Goal: Task Accomplishment & Management: Use online tool/utility

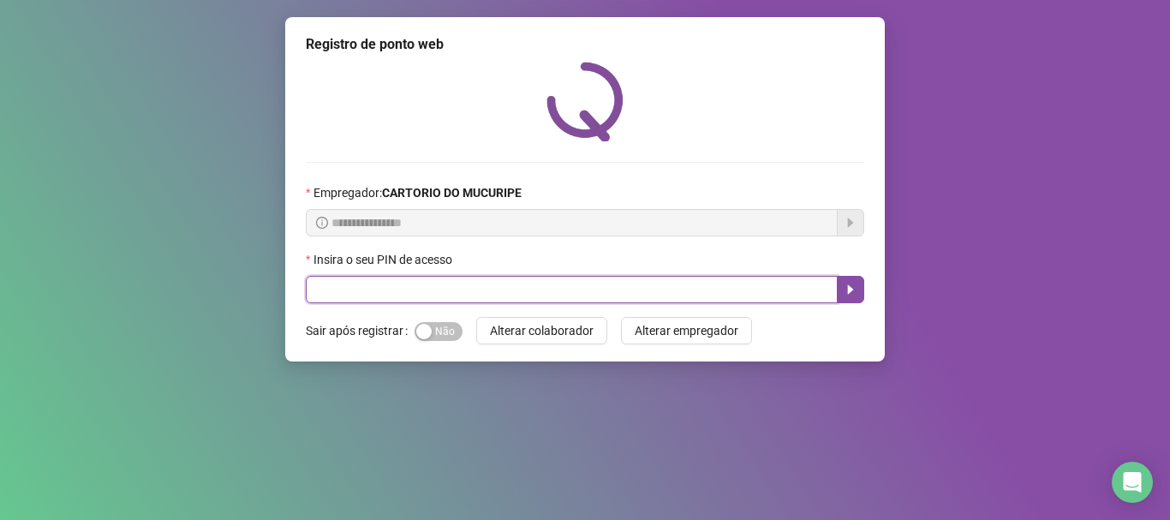
click at [477, 291] on input "text" at bounding box center [572, 289] width 532 height 27
type input "*****"
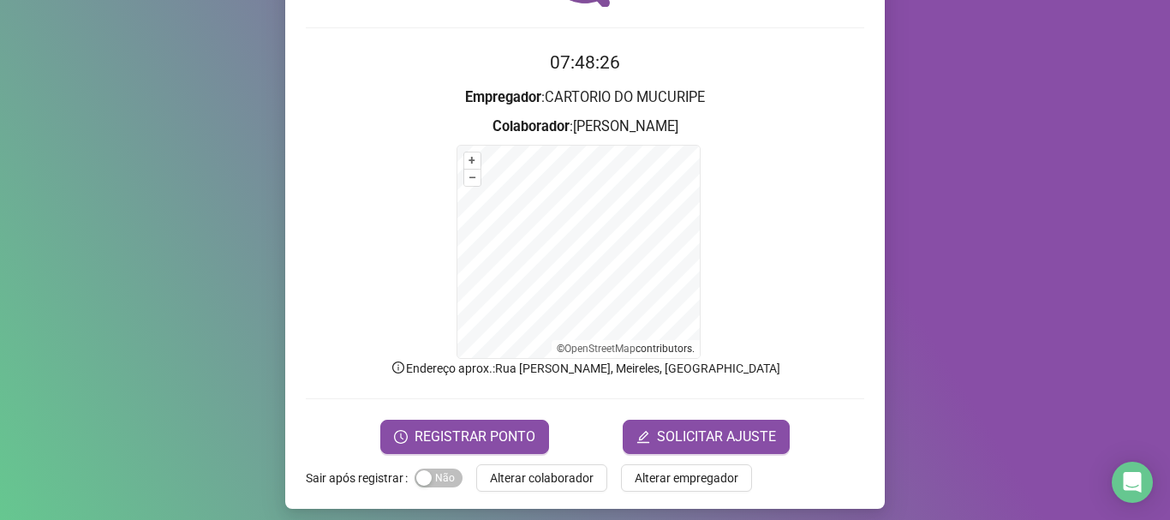
scroll to position [144, 0]
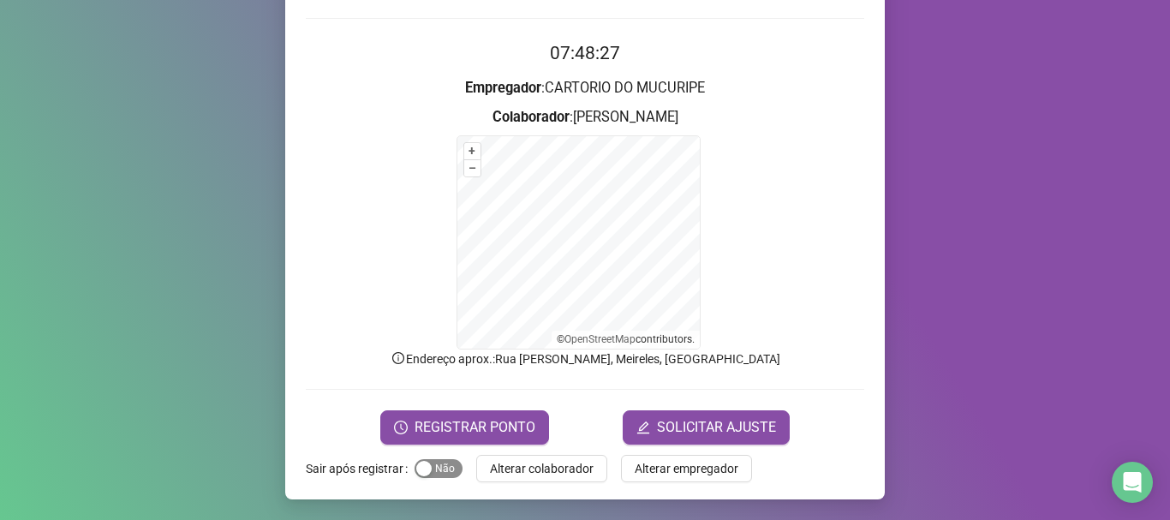
click at [441, 474] on span "Sim Não" at bounding box center [439, 468] width 48 height 19
click at [452, 424] on span "REGISTRAR PONTO" at bounding box center [475, 427] width 121 height 21
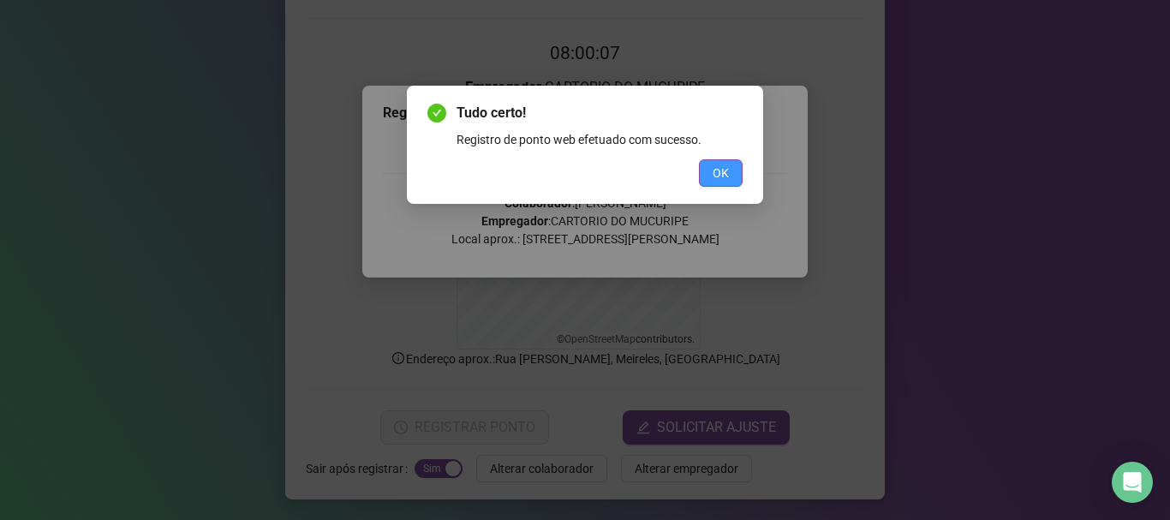
click at [728, 174] on span "OK" at bounding box center [721, 173] width 16 height 19
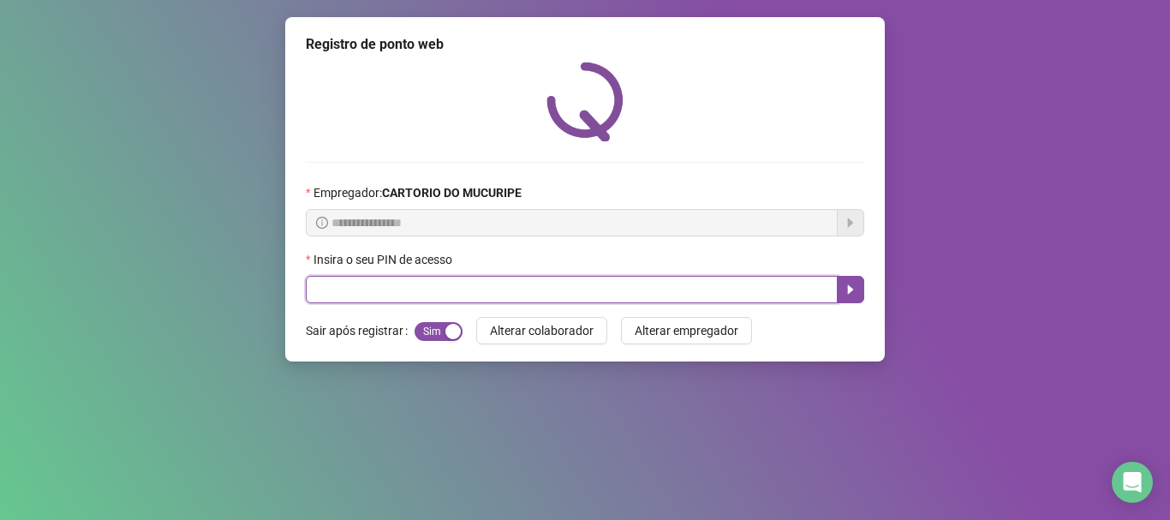
click at [372, 280] on input "text" at bounding box center [572, 289] width 532 height 27
type input "*****"
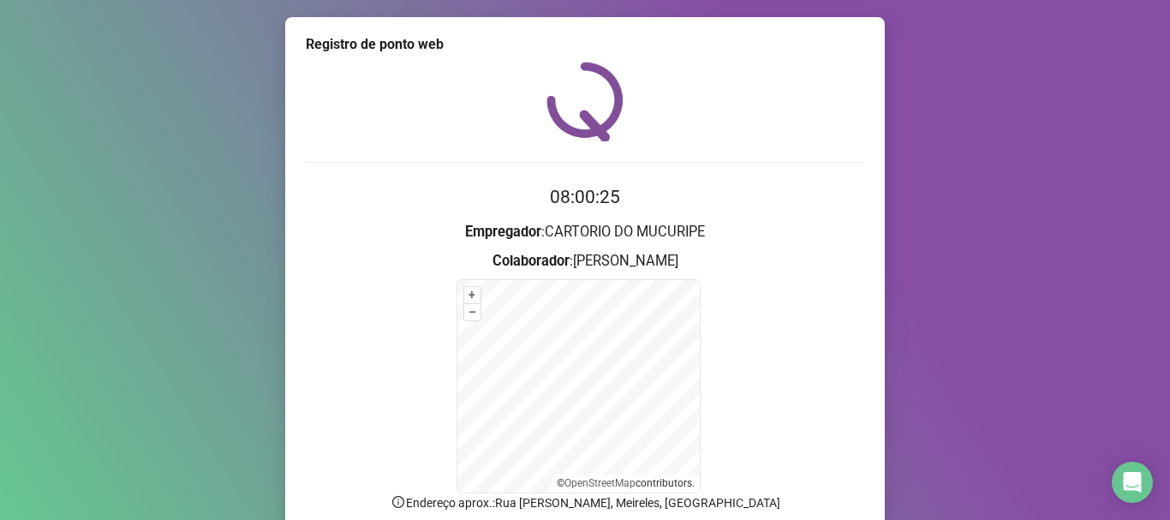
scroll to position [144, 0]
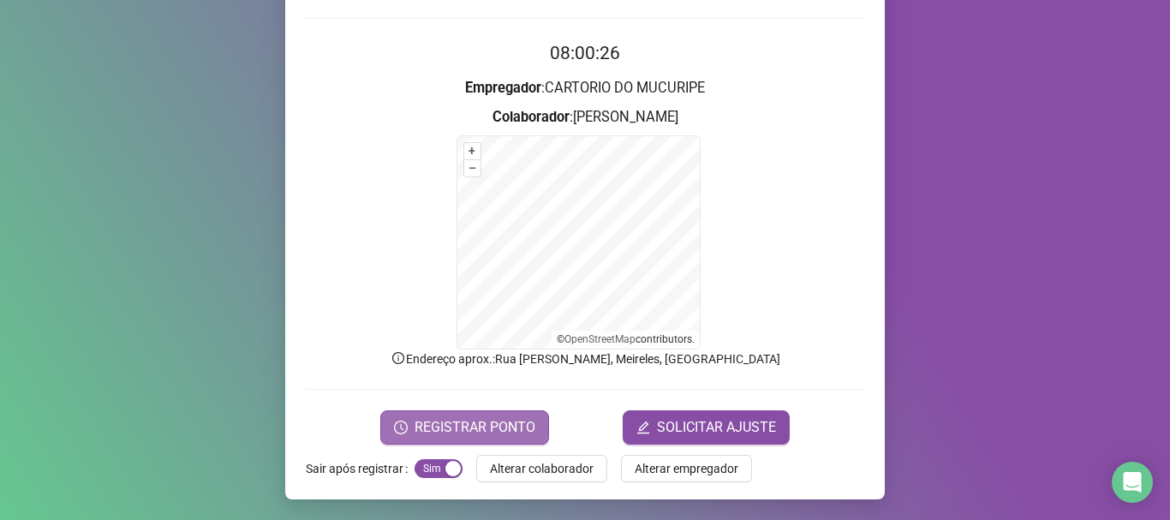
click at [531, 416] on button "REGISTRAR PONTO" at bounding box center [464, 427] width 169 height 34
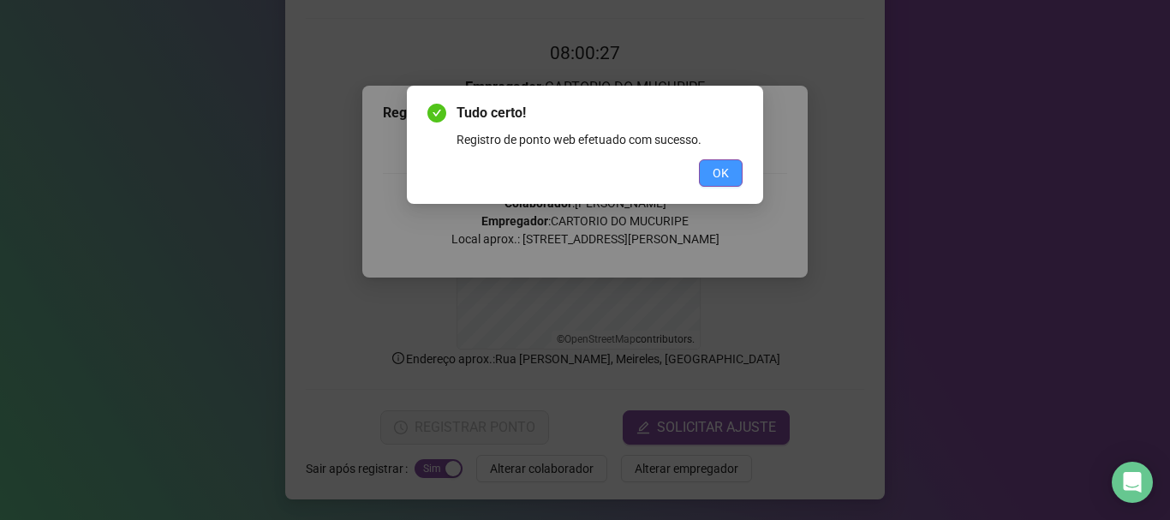
click at [727, 172] on span "OK" at bounding box center [721, 173] width 16 height 19
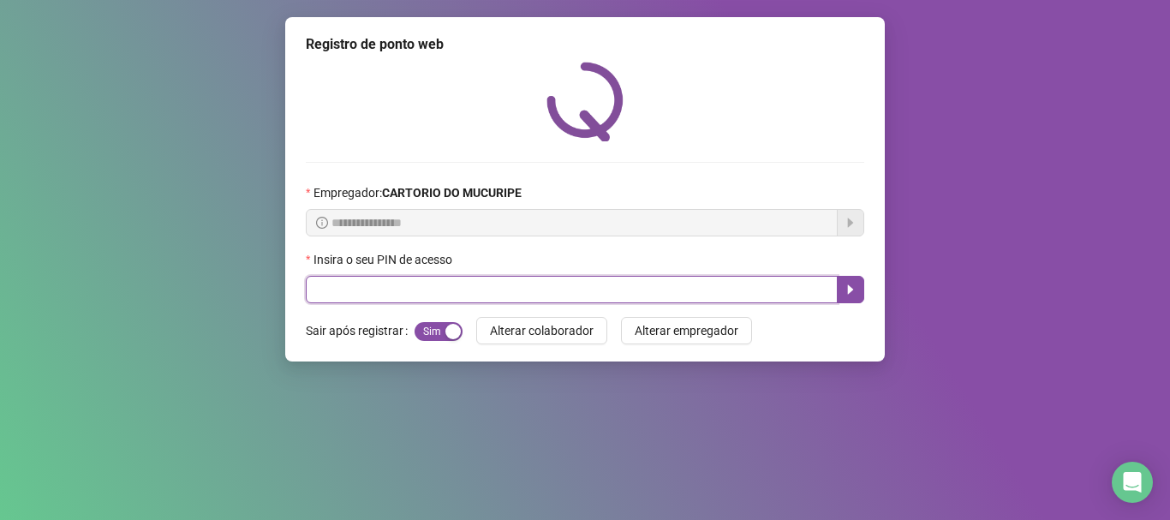
click at [485, 292] on input "text" at bounding box center [572, 289] width 532 height 27
type input "*****"
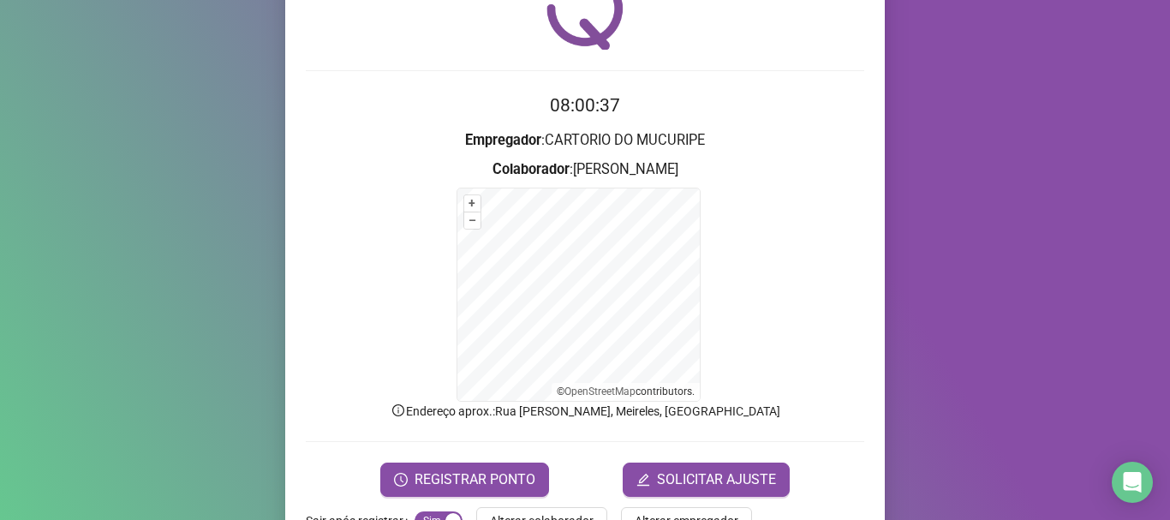
scroll to position [144, 0]
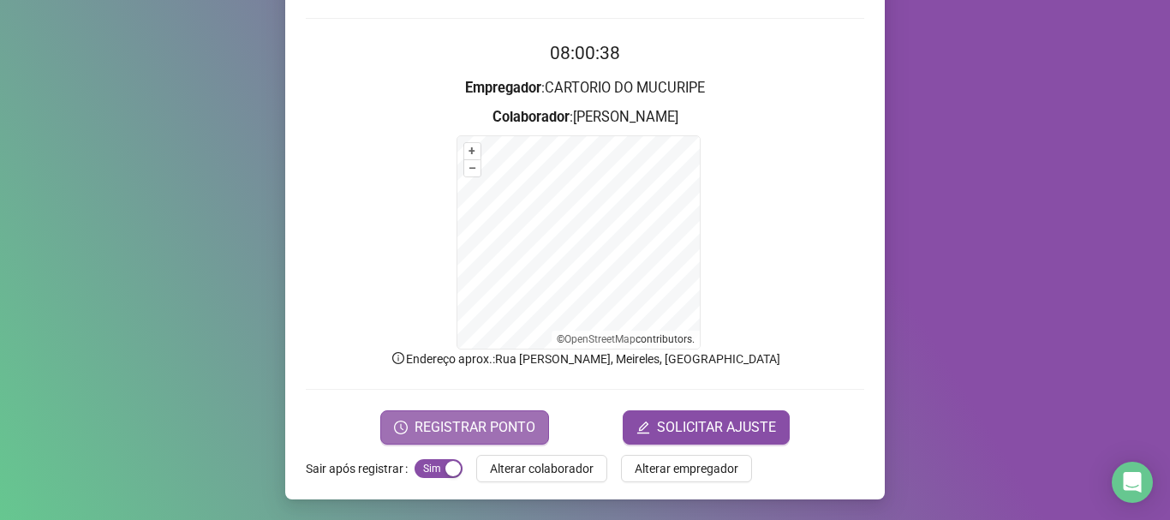
click at [483, 436] on span "REGISTRAR PONTO" at bounding box center [475, 427] width 121 height 21
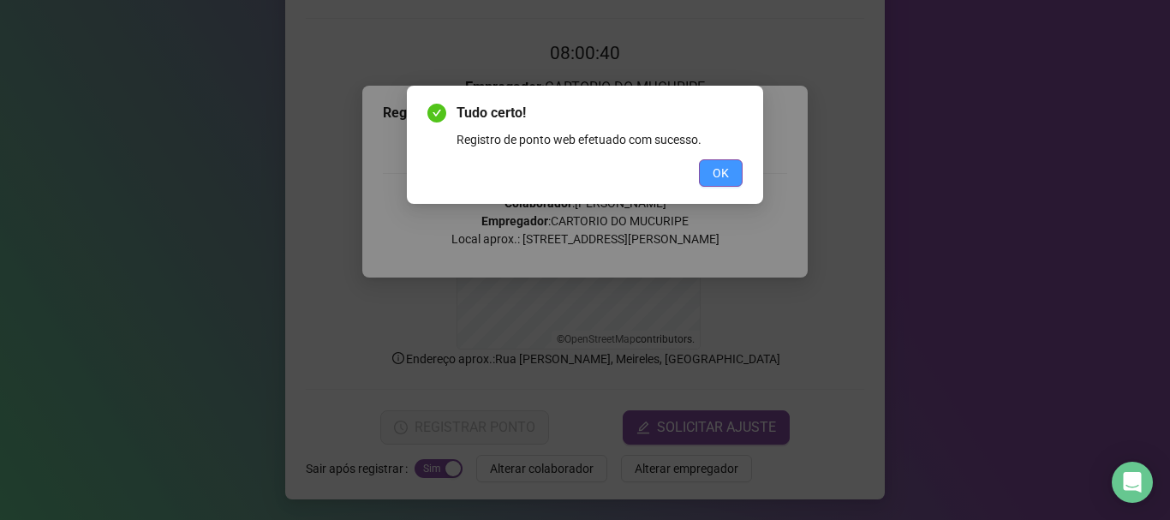
click at [709, 171] on button "OK" at bounding box center [721, 172] width 44 height 27
